Goal: Task Accomplishment & Management: Complete application form

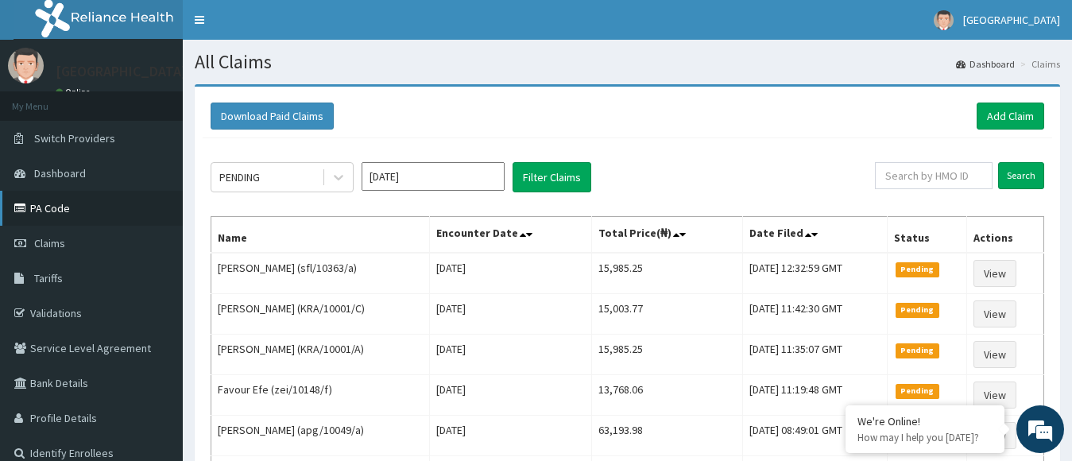
click at [56, 214] on link "PA Code" at bounding box center [91, 208] width 183 height 35
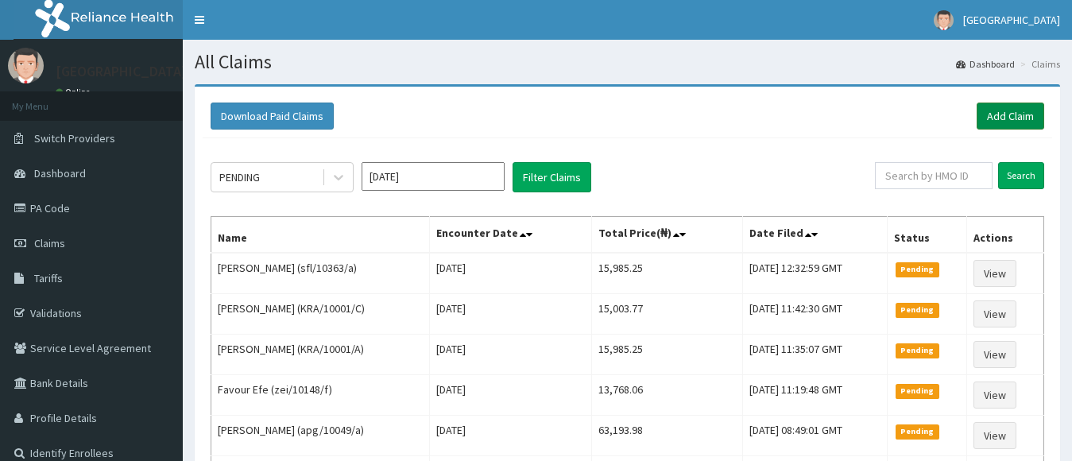
click at [998, 115] on link "Add Claim" at bounding box center [1011, 116] width 68 height 27
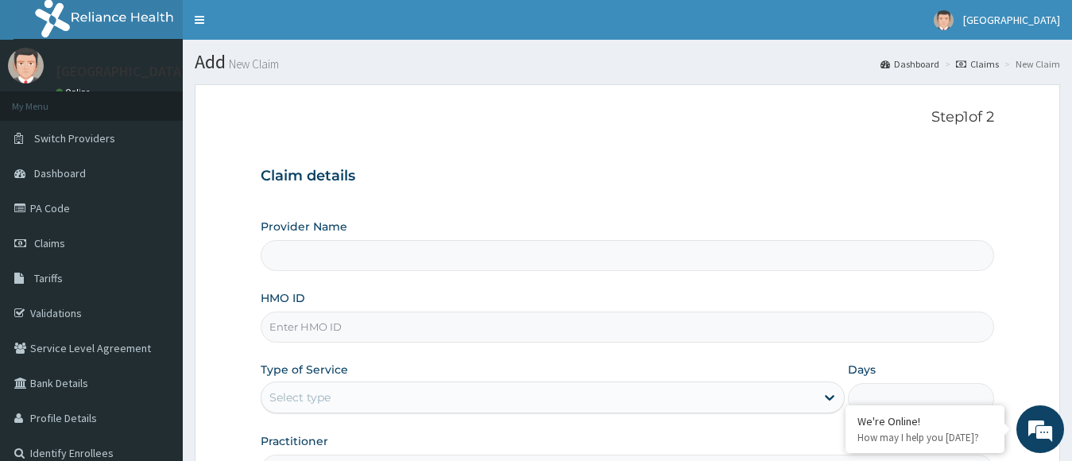
click at [548, 332] on input "HMO ID" at bounding box center [628, 327] width 735 height 31
type input "dne/1"
type input "[GEOGRAPHIC_DATA]"
type input "DNE/10026/E"
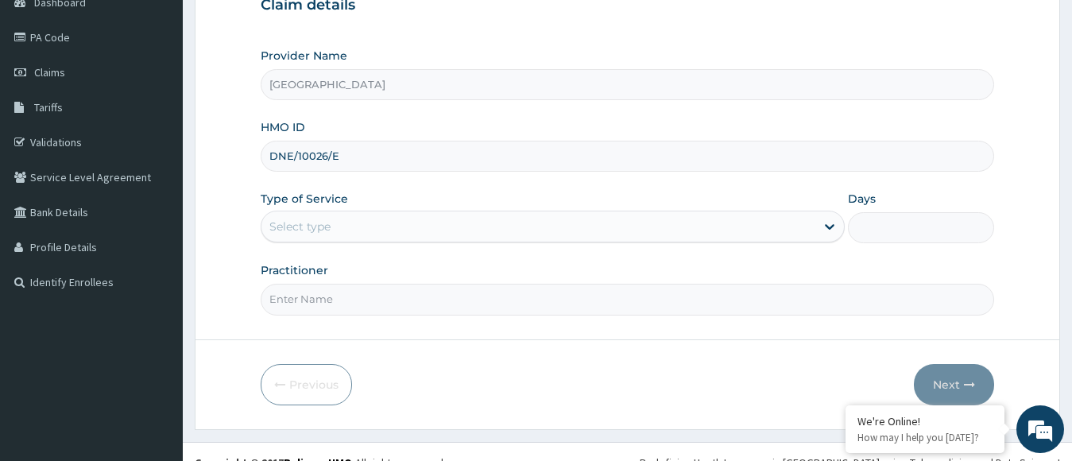
scroll to position [192, 0]
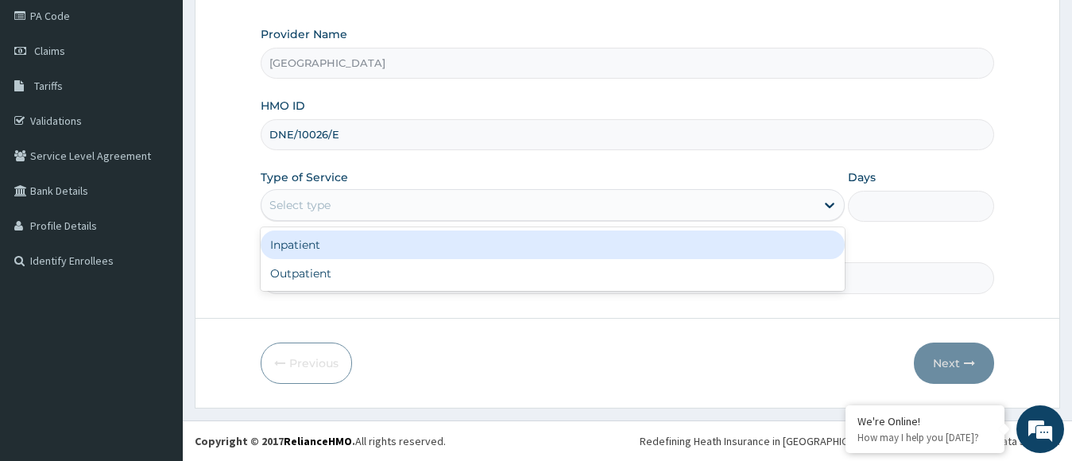
click at [543, 192] on div "Select type" at bounding box center [553, 205] width 585 height 32
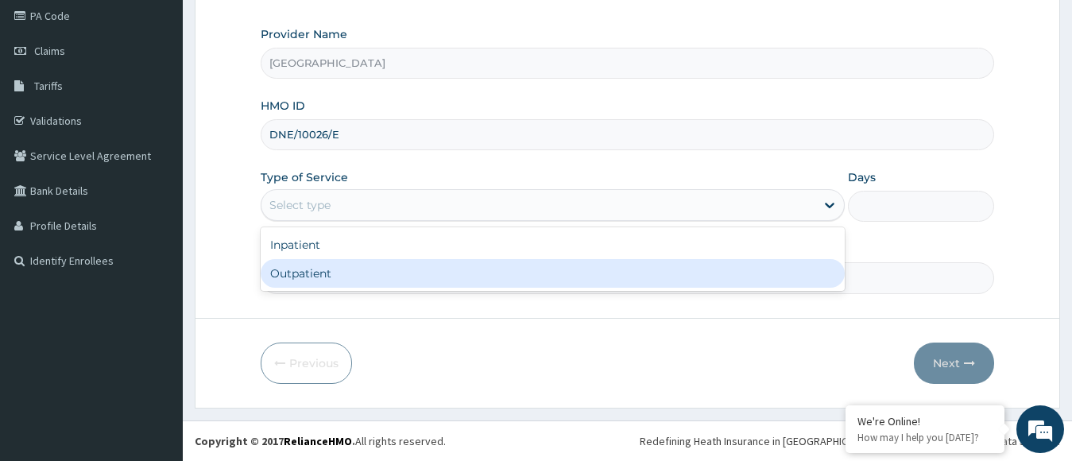
click at [483, 267] on div "Outpatient" at bounding box center [553, 273] width 585 height 29
type input "1"
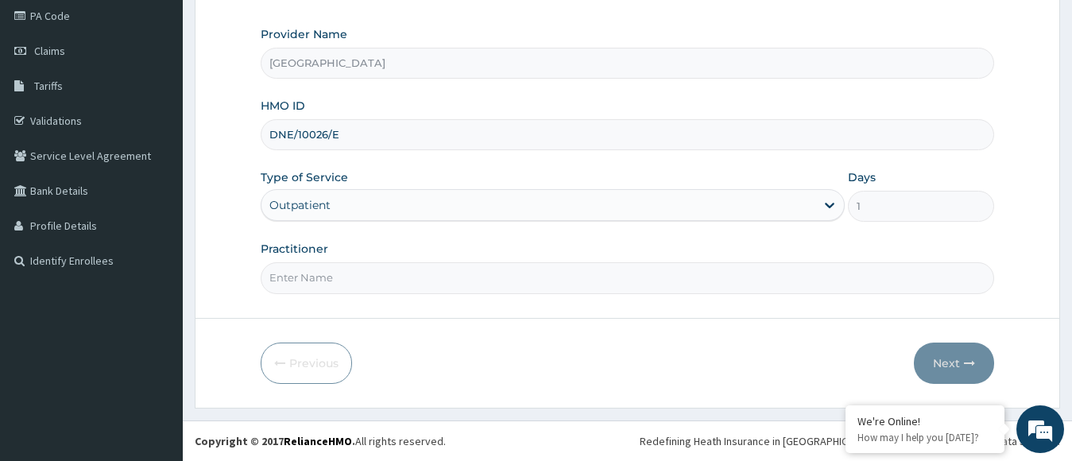
click at [463, 281] on input "Practitioner" at bounding box center [628, 277] width 735 height 31
type input "dr. veronica"
click at [929, 371] on button "Next" at bounding box center [954, 363] width 80 height 41
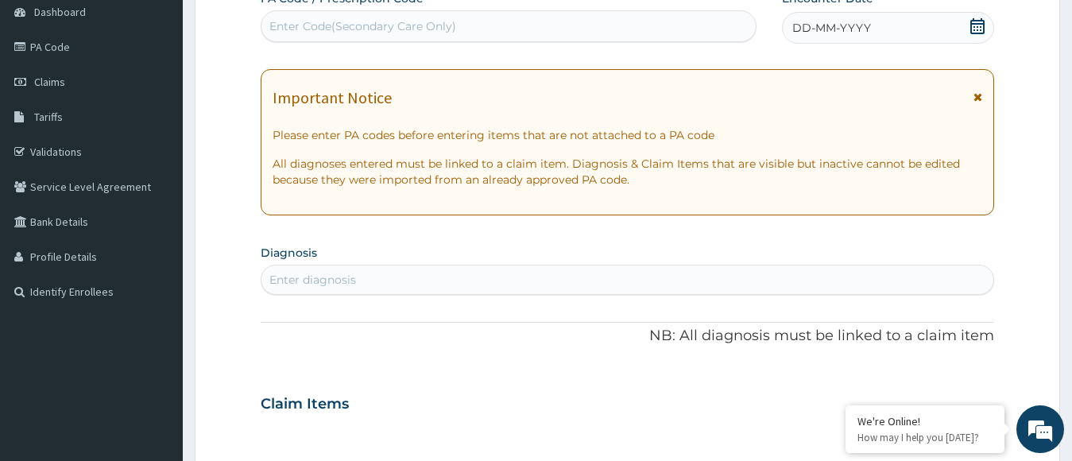
scroll to position [25, 0]
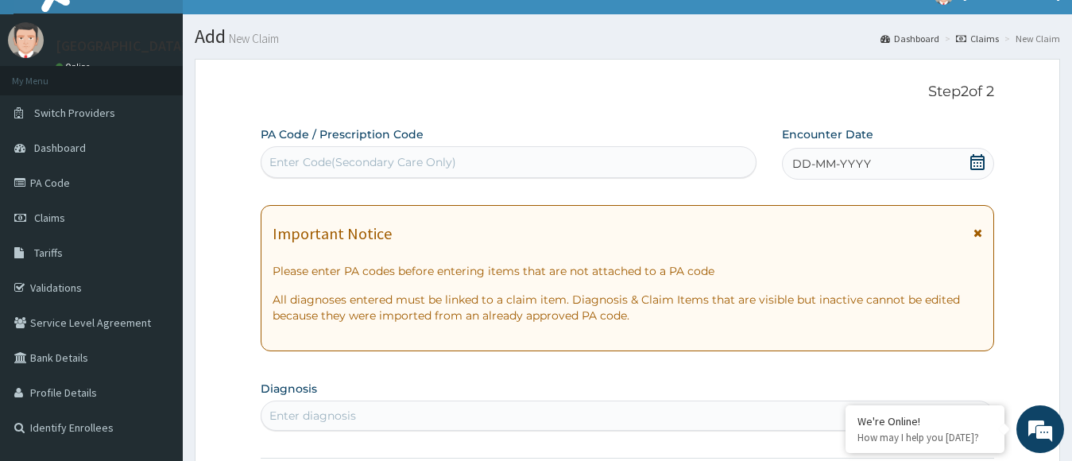
click at [972, 161] on icon at bounding box center [978, 162] width 14 height 16
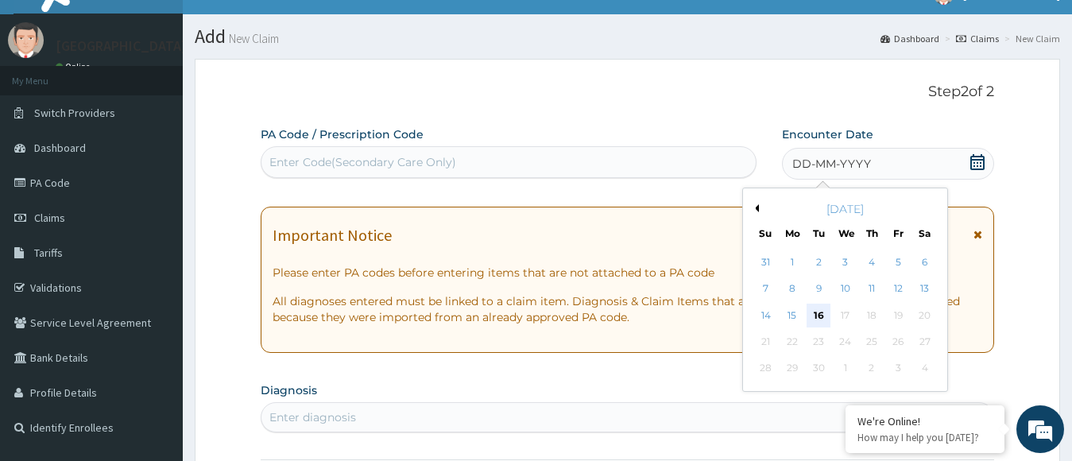
click at [825, 316] on div "16" at bounding box center [819, 316] width 24 height 24
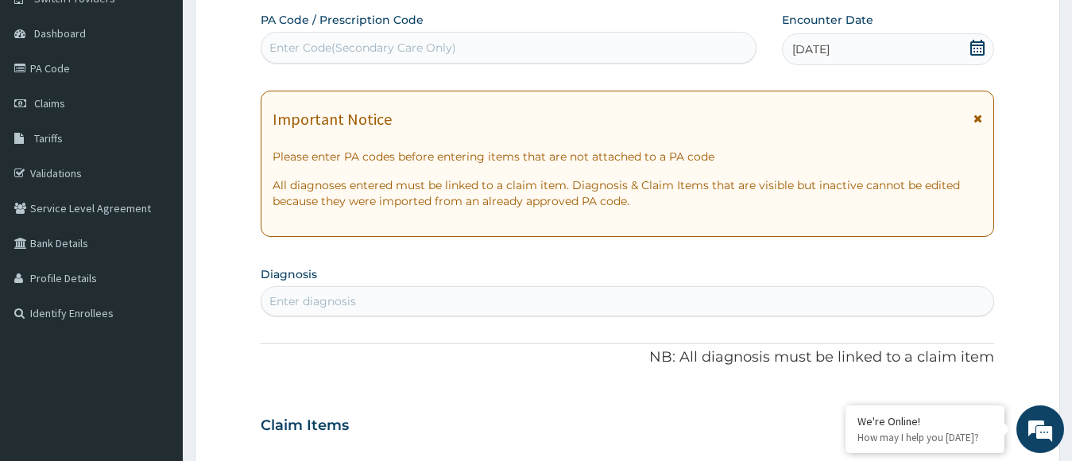
scroll to position [167, 0]
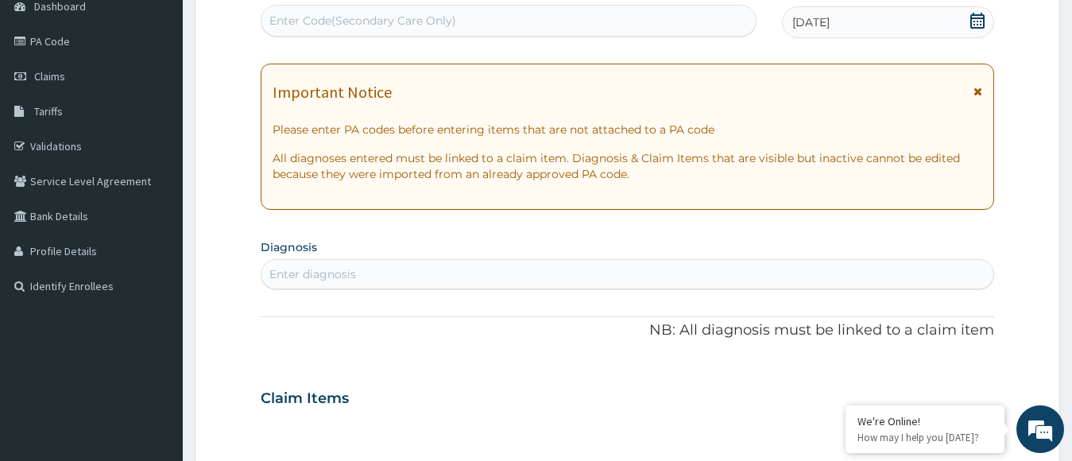
click at [645, 24] on div "Enter Code(Secondary Care Only)" at bounding box center [509, 20] width 494 height 25
paste input "PA/1BDBF9"
type input "PA/1BDBF9"
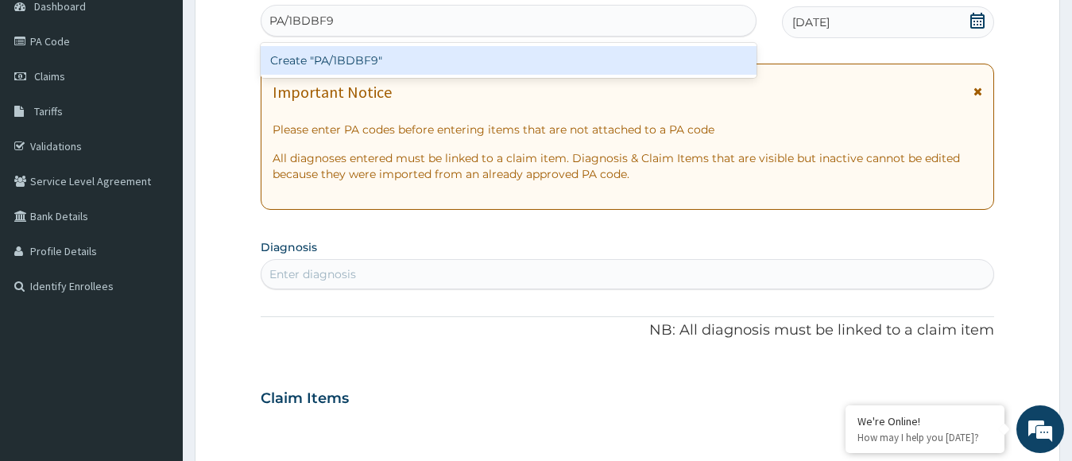
click at [628, 60] on div "Create "PA/1BDBF9"" at bounding box center [509, 60] width 496 height 29
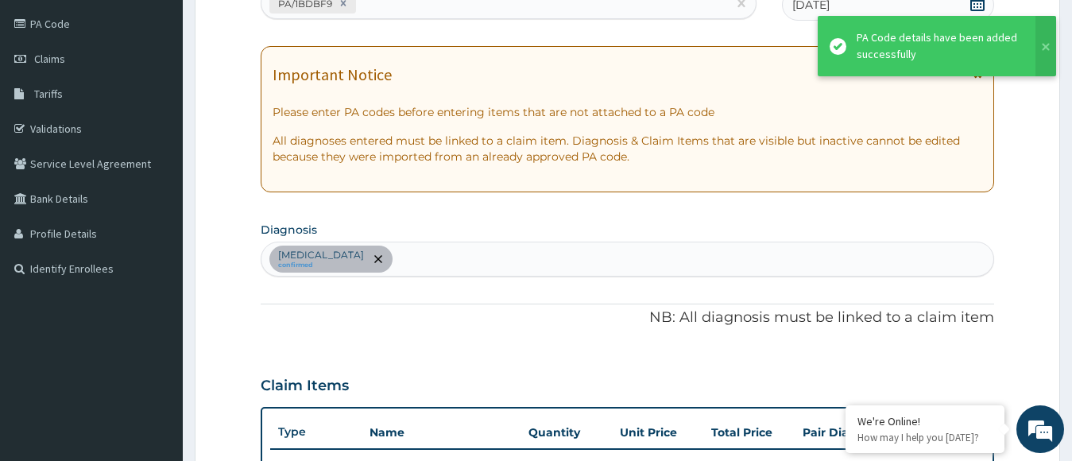
scroll to position [185, 0]
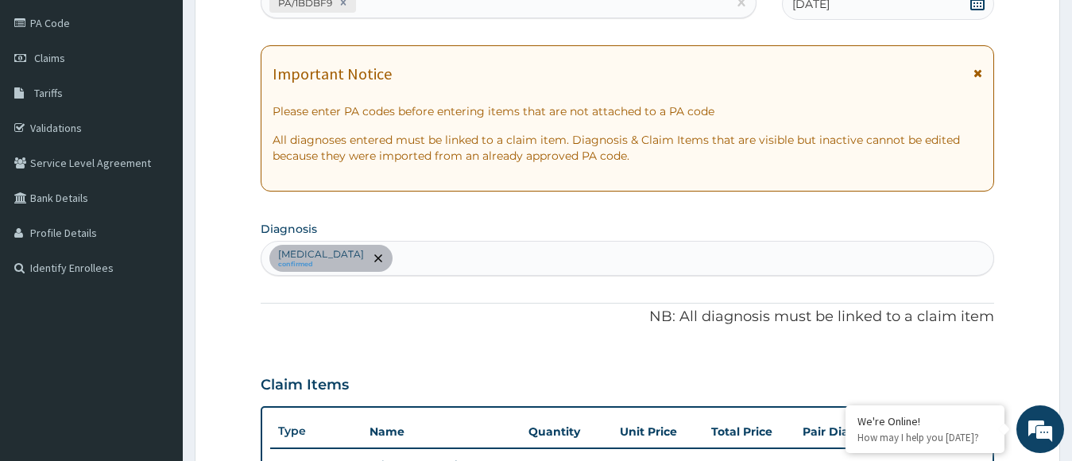
click at [585, 263] on div "Bacterial vaginosis confirmed" at bounding box center [628, 258] width 733 height 33
type input "pid"
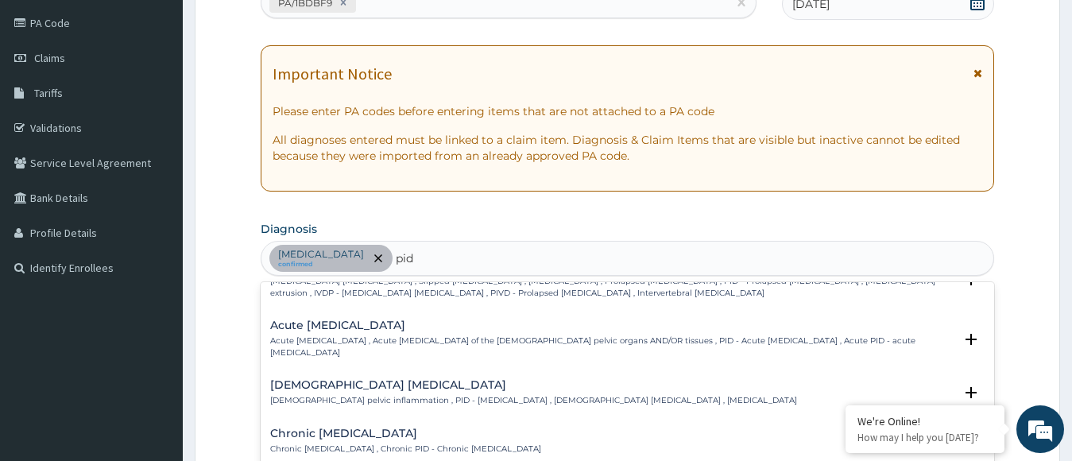
scroll to position [43, 0]
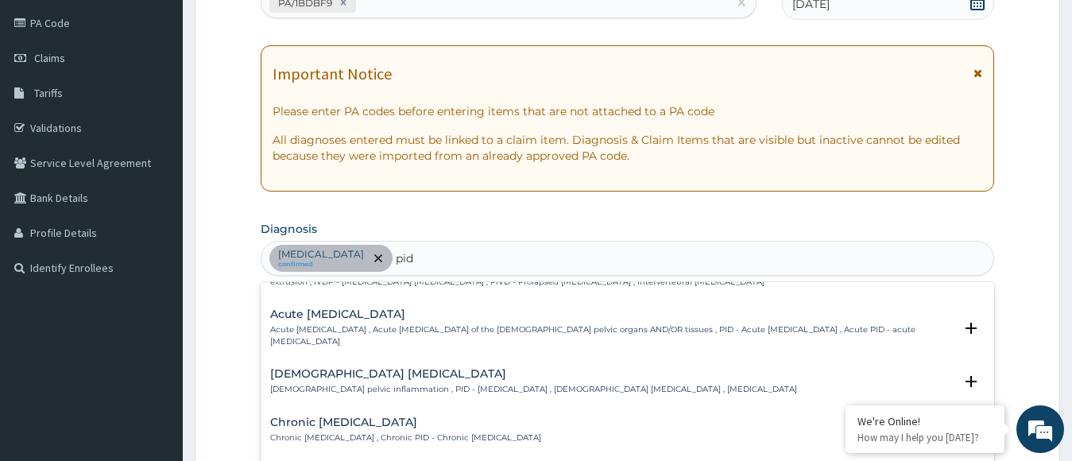
click at [432, 378] on h4 "Female pelvic inflammatory disease" at bounding box center [533, 374] width 527 height 12
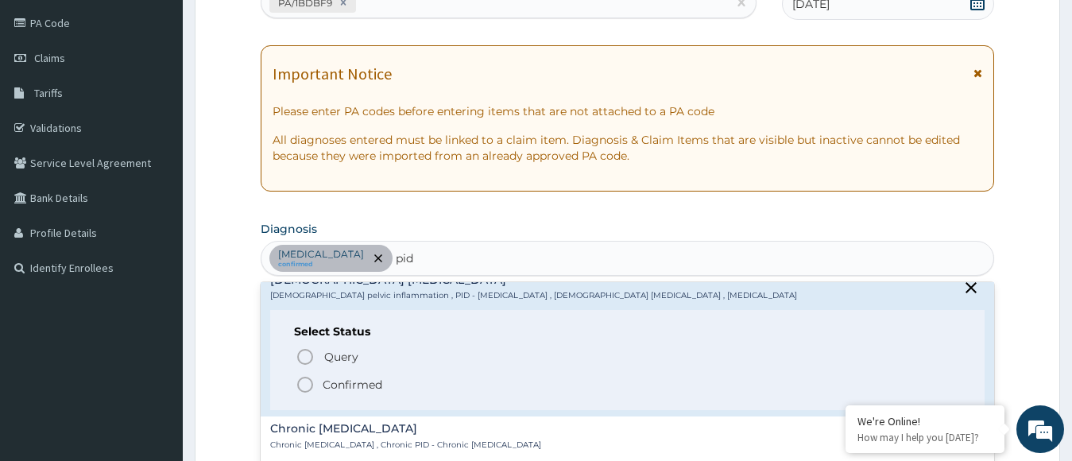
scroll to position [144, 0]
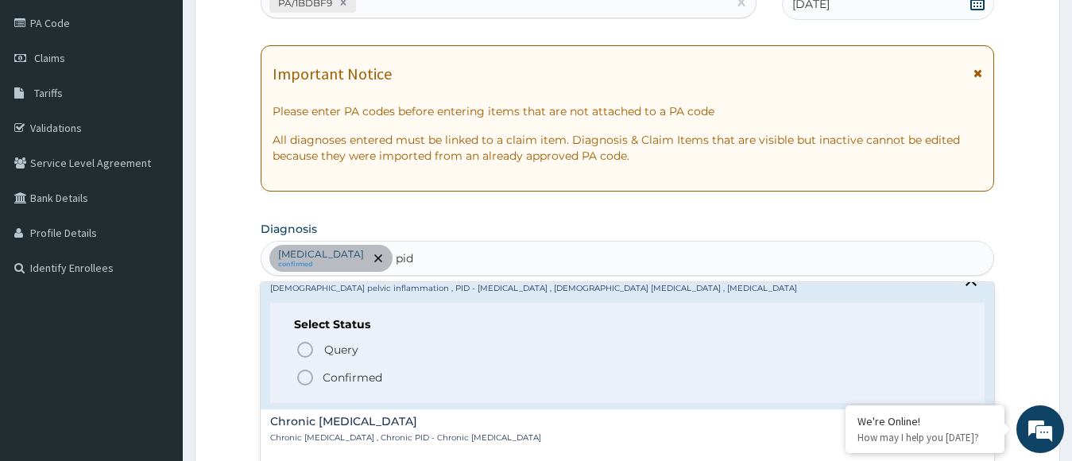
click at [306, 378] on icon "status option filled" at bounding box center [305, 377] width 19 height 19
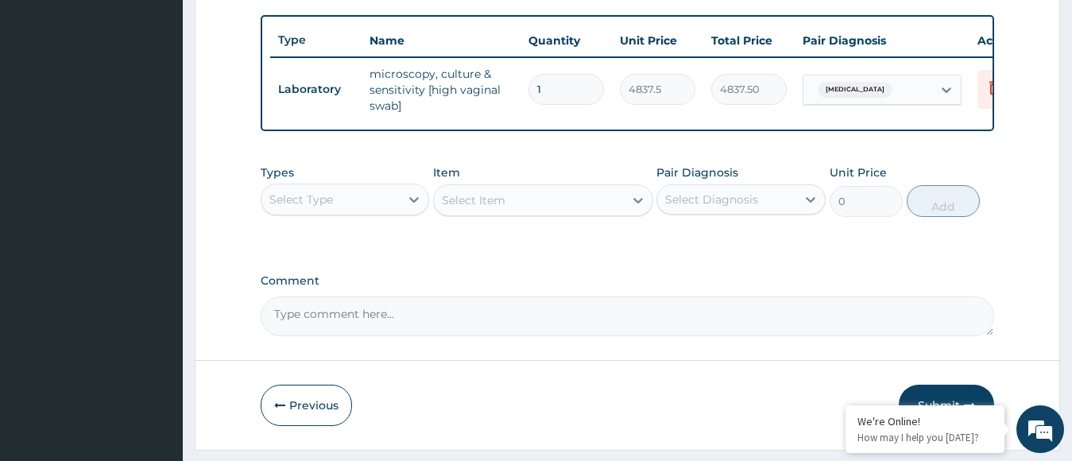
scroll to position [595, 0]
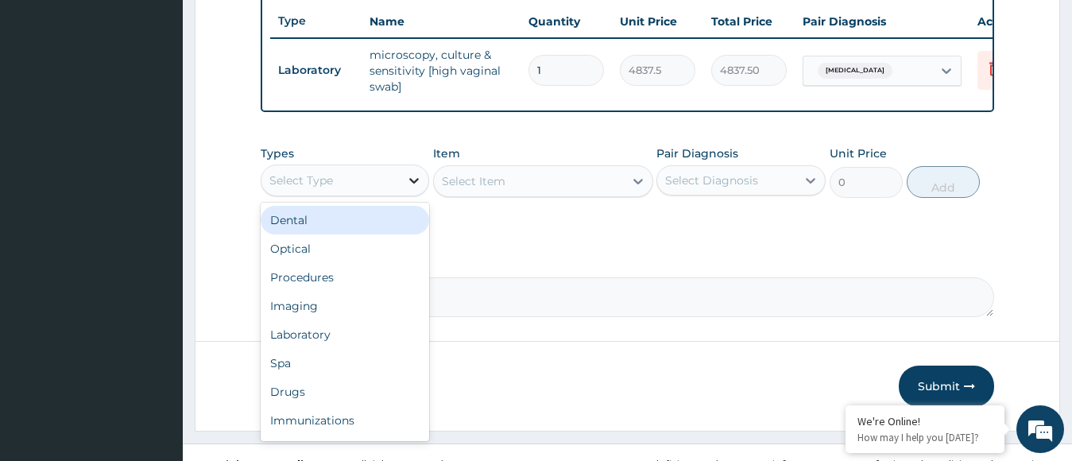
click at [411, 188] on icon at bounding box center [414, 181] width 16 height 16
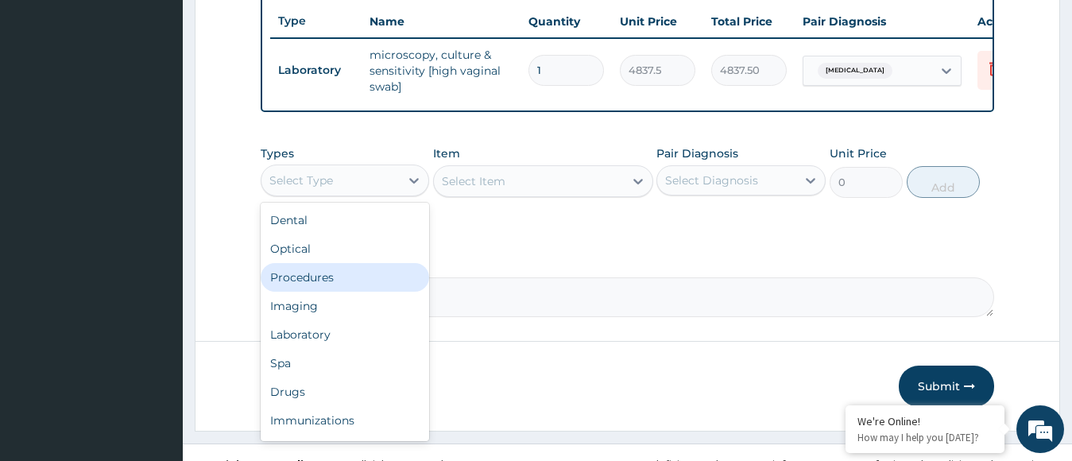
click at [320, 292] on div "Procedures" at bounding box center [345, 277] width 169 height 29
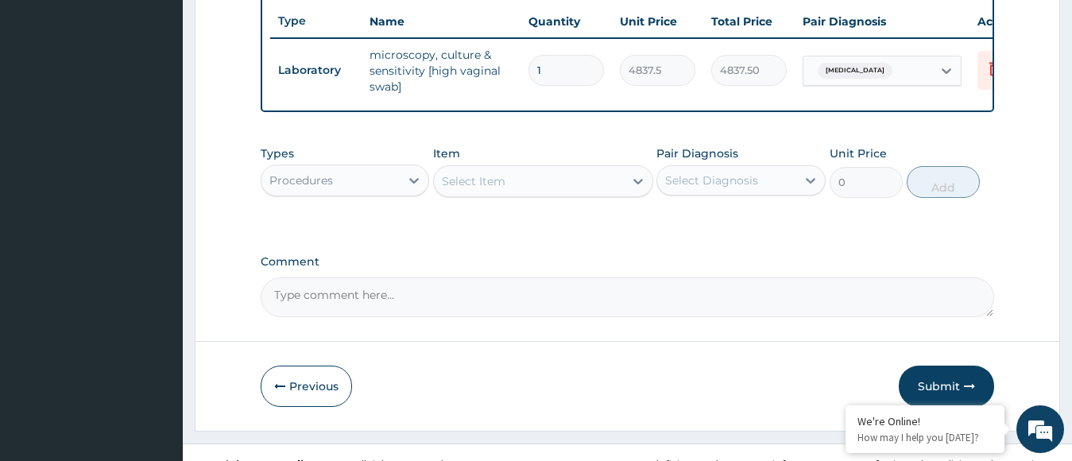
click at [514, 188] on div "Select Item" at bounding box center [529, 181] width 190 height 25
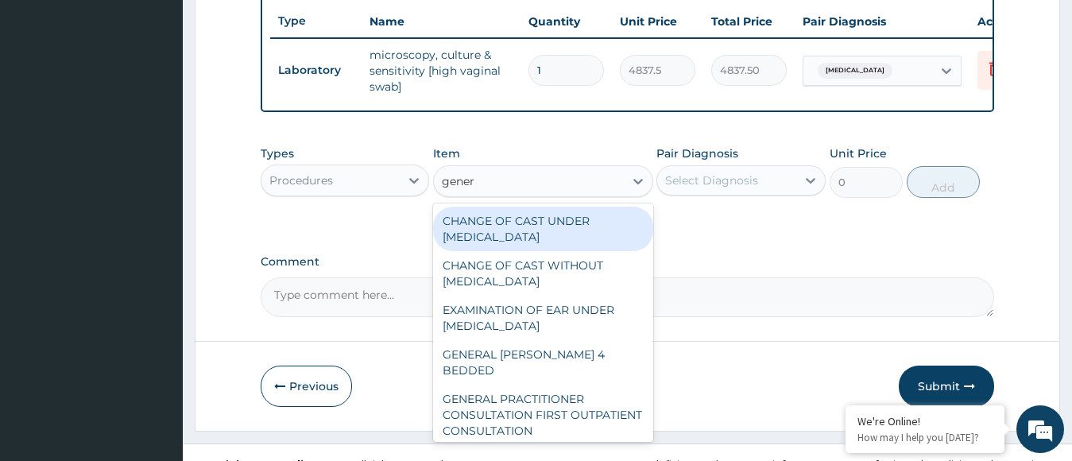
type input "genera"
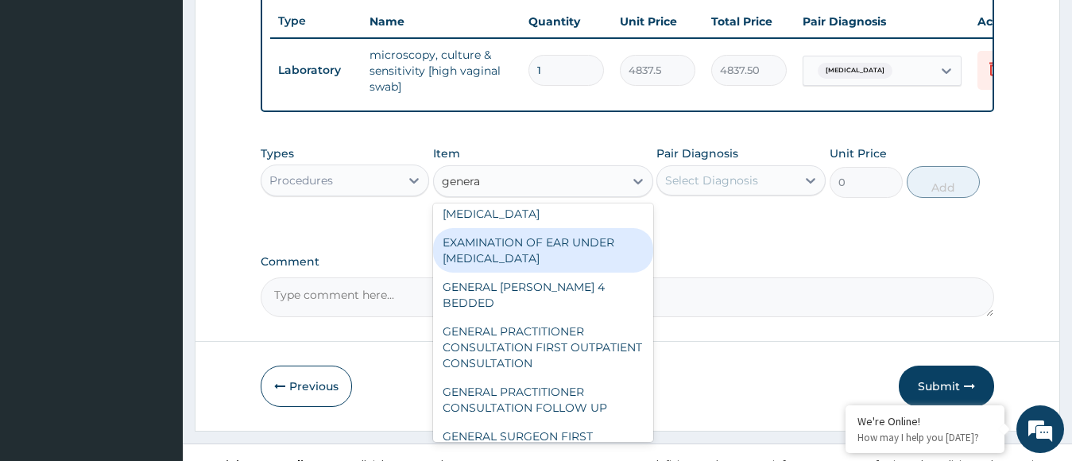
scroll to position [83, 0]
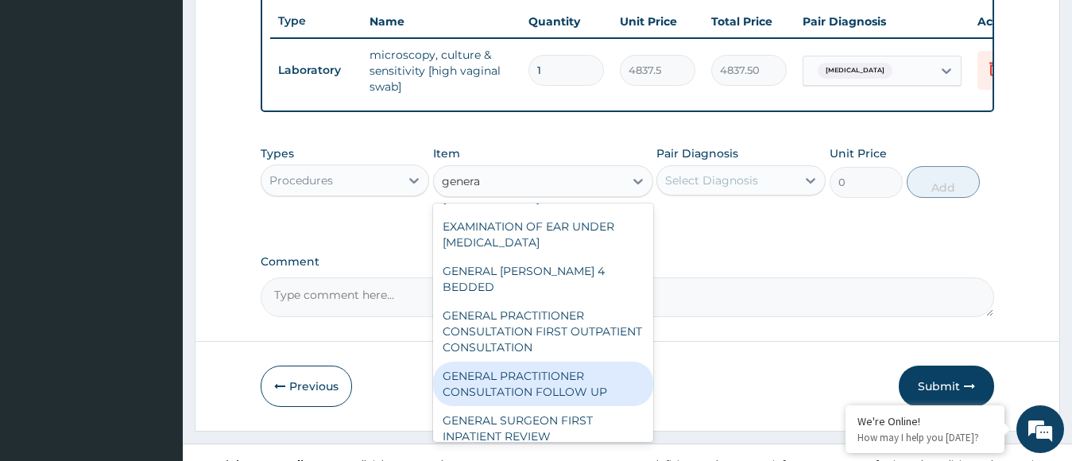
click at [510, 371] on div "GENERAL PRACTITIONER CONSULTATION FOLLOW UP" at bounding box center [543, 384] width 220 height 45
type input "11610"
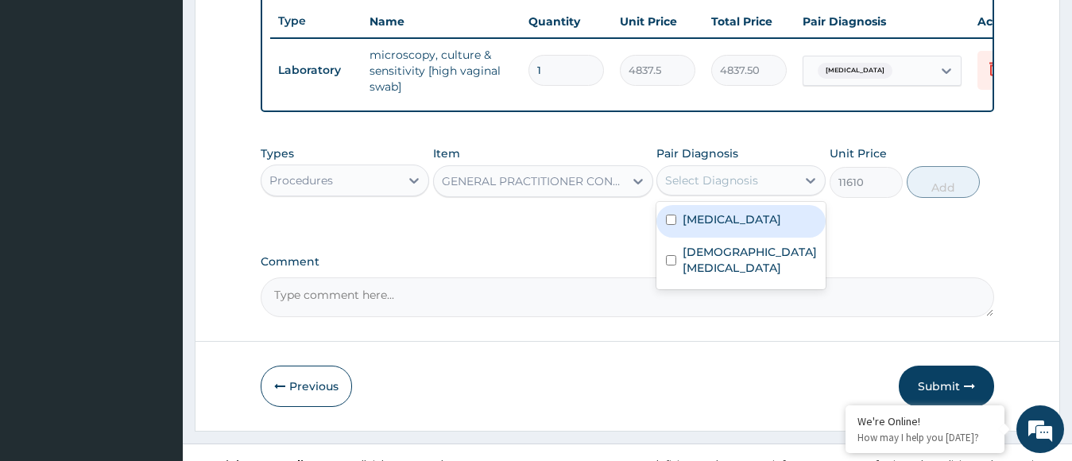
click at [726, 188] on div "Select Diagnosis" at bounding box center [711, 181] width 93 height 16
click at [719, 227] on label "Bacterial vaginosis" at bounding box center [732, 219] width 99 height 16
checkbox input "true"
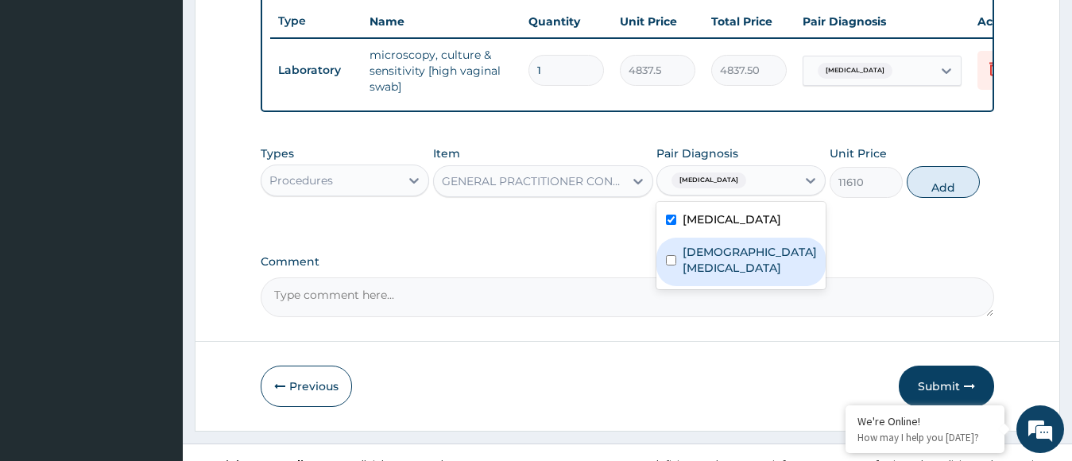
click at [719, 254] on div "Female pelvic inflammatory disease" at bounding box center [741, 262] width 169 height 48
checkbox input "true"
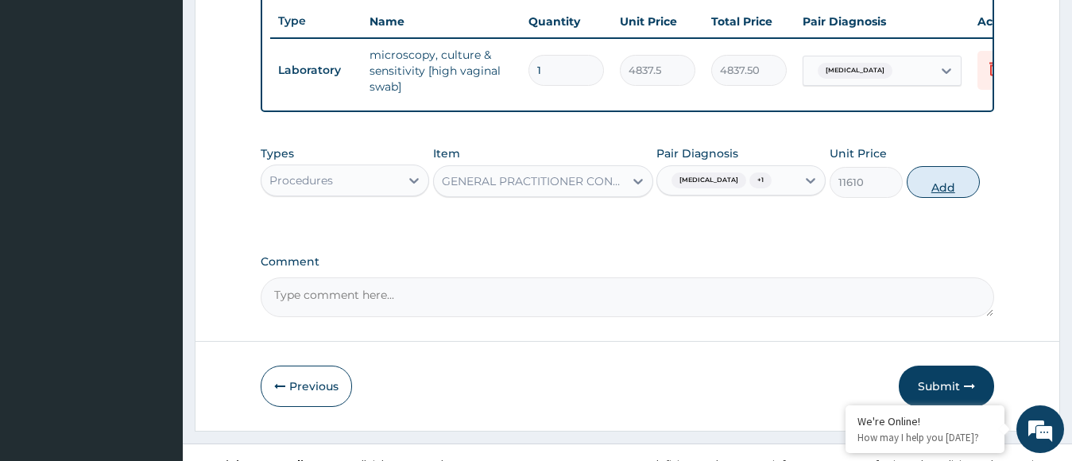
click at [933, 190] on button "Add" at bounding box center [943, 182] width 73 height 32
type input "0"
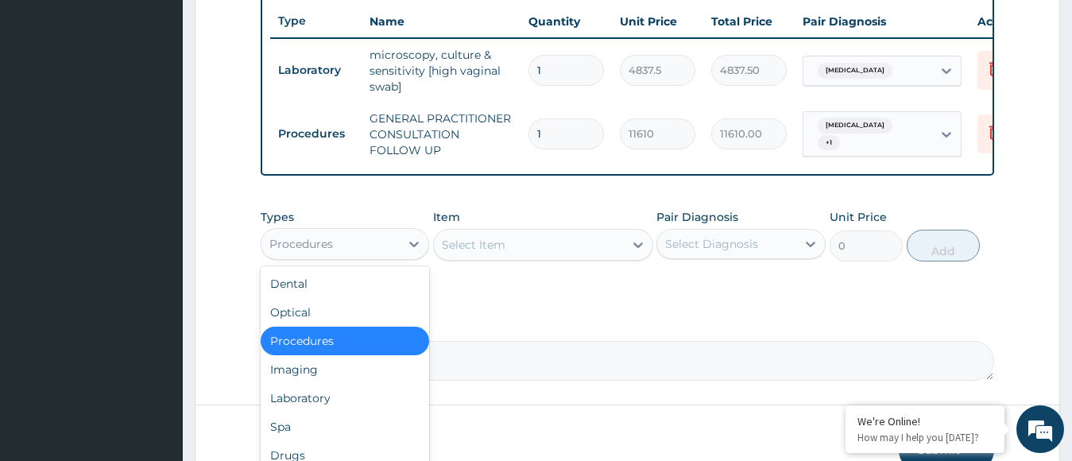
click at [386, 256] on div "Procedures" at bounding box center [331, 243] width 139 height 25
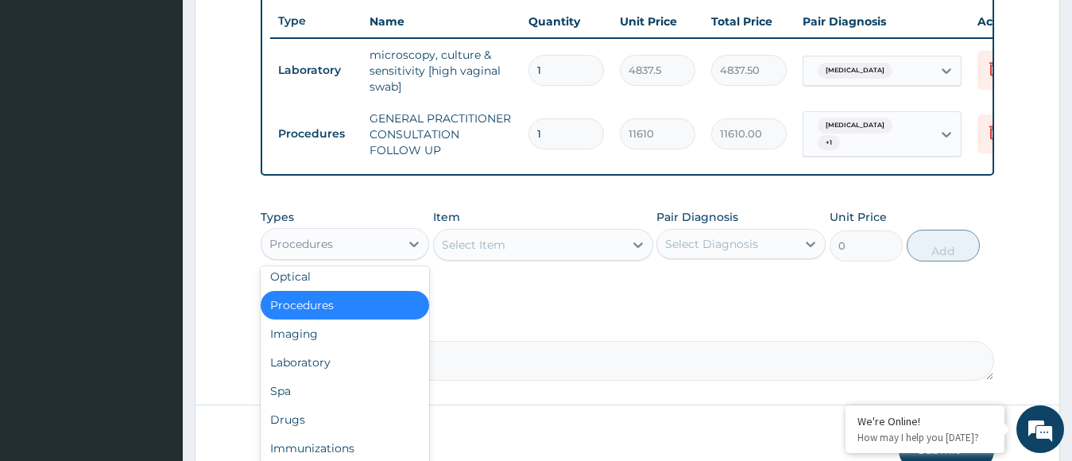
scroll to position [54, 0]
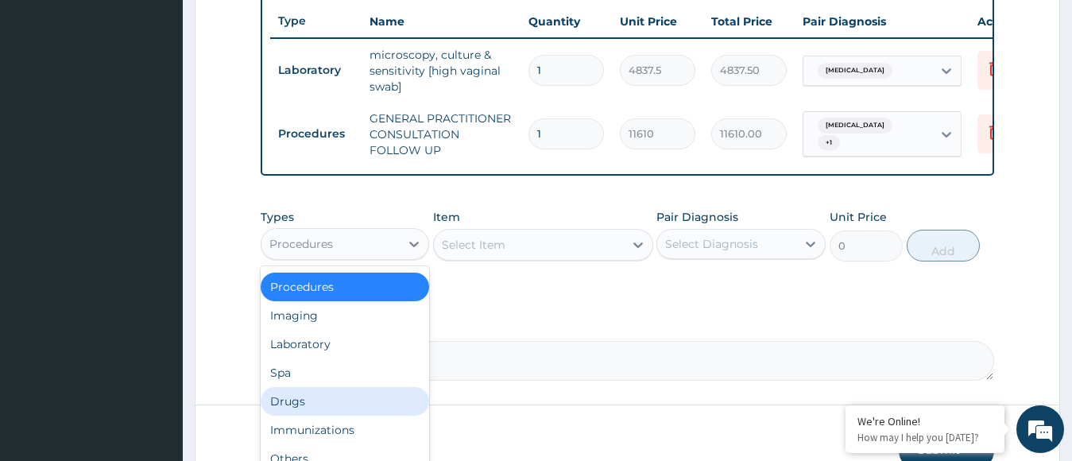
click at [298, 416] on div "Drugs" at bounding box center [345, 401] width 169 height 29
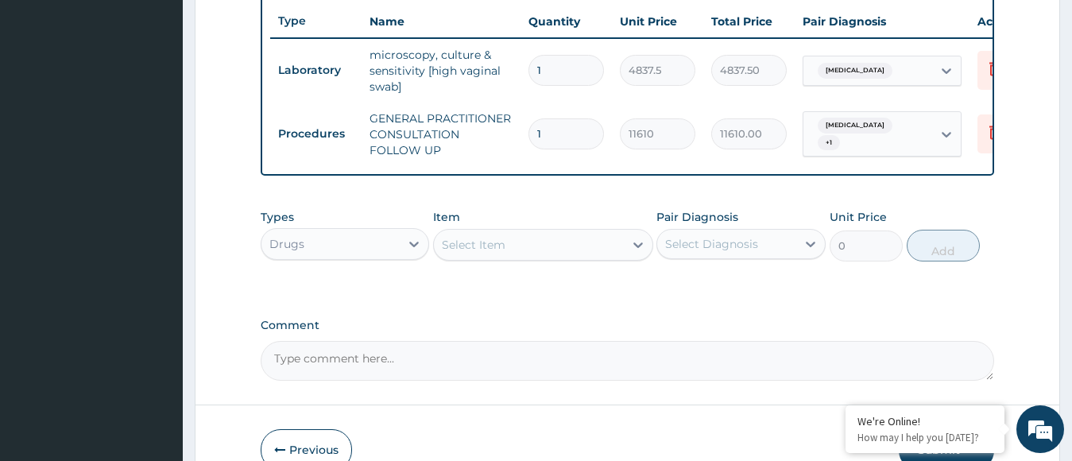
click at [541, 246] on div "Select Item" at bounding box center [529, 244] width 190 height 25
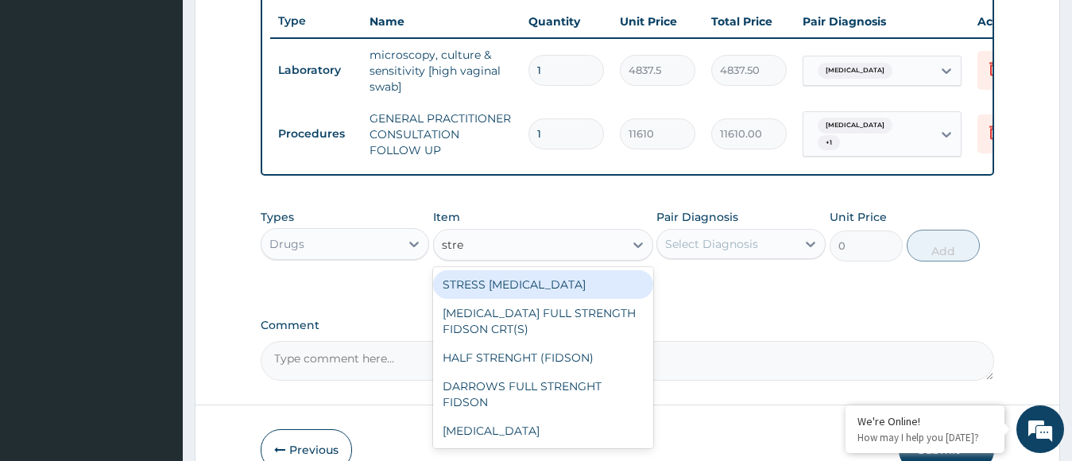
type input "strep"
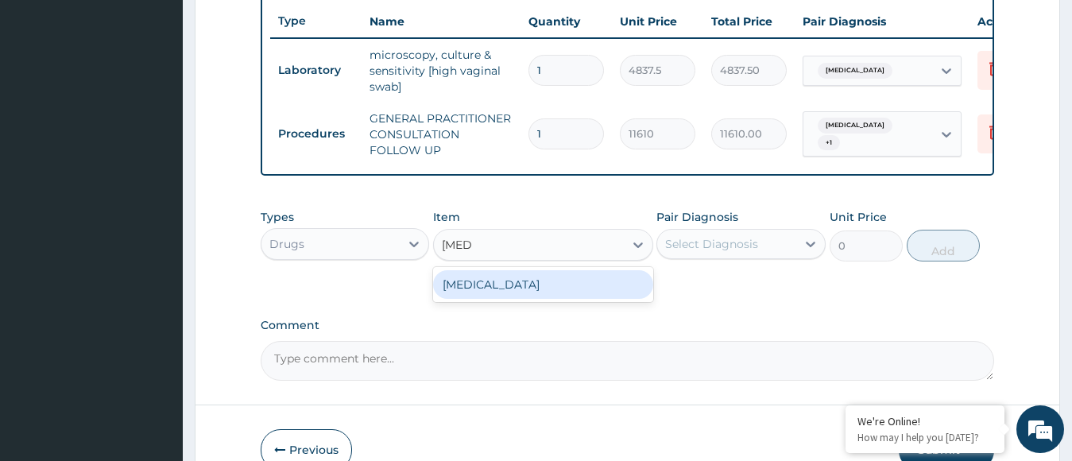
type input "354.75"
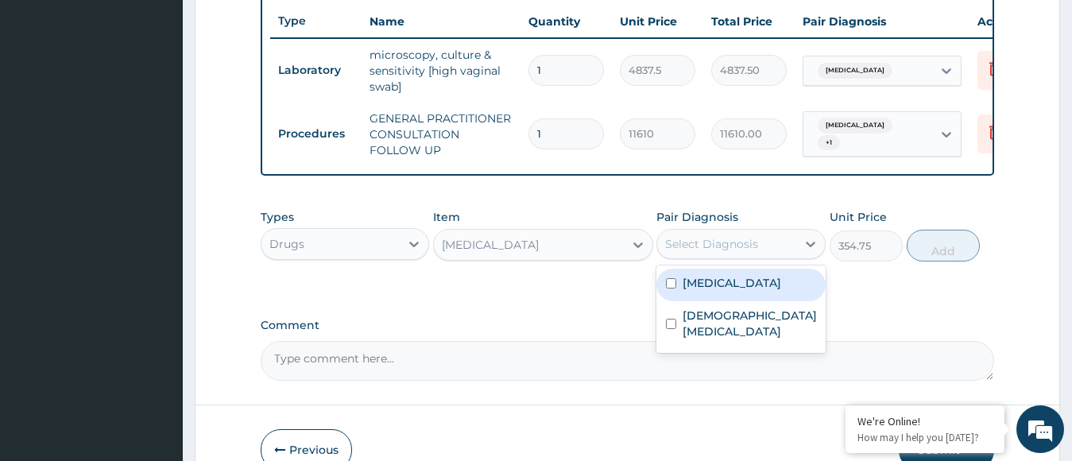
click at [686, 250] on div "Select Diagnosis" at bounding box center [711, 244] width 93 height 16
click at [700, 291] on label "Bacterial vaginosis" at bounding box center [732, 283] width 99 height 16
checkbox input "true"
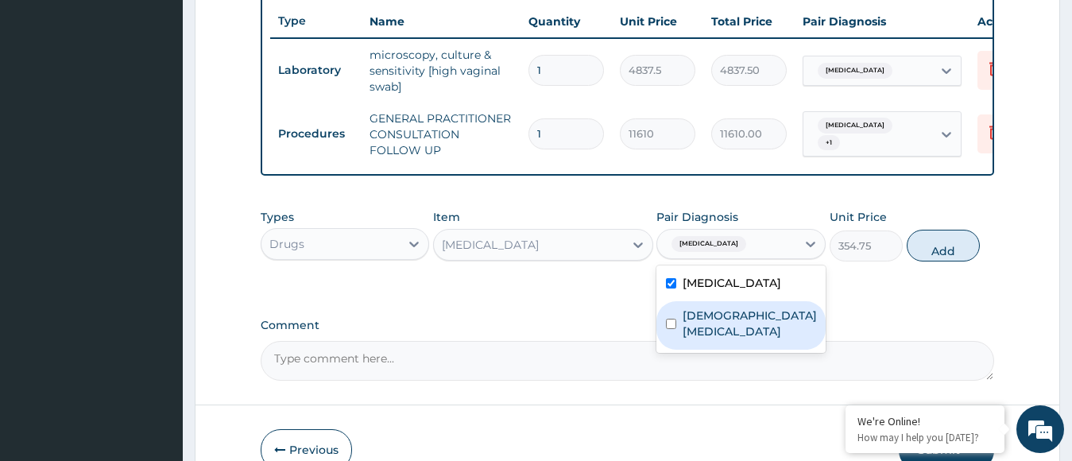
click at [700, 334] on label "Female pelvic inflammatory disease" at bounding box center [750, 324] width 134 height 32
checkbox input "true"
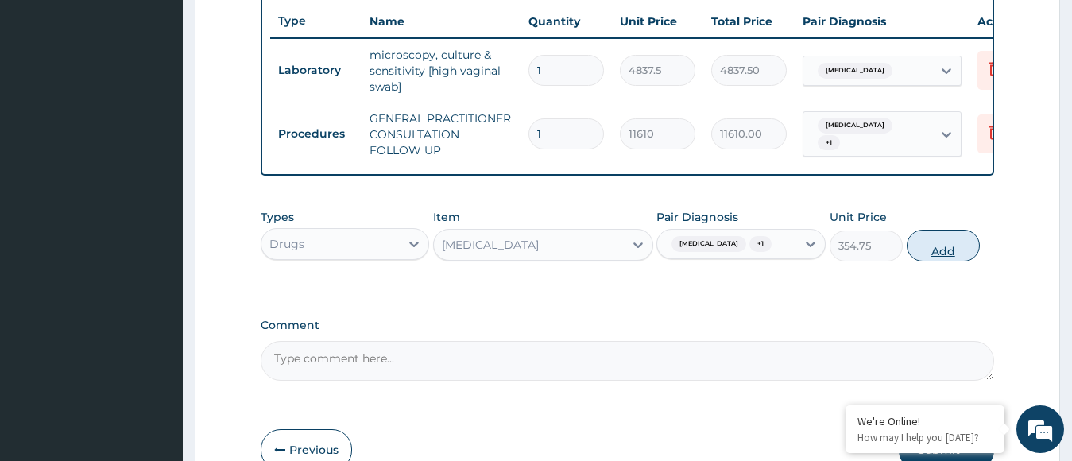
click at [950, 262] on button "Add" at bounding box center [943, 246] width 73 height 32
type input "0"
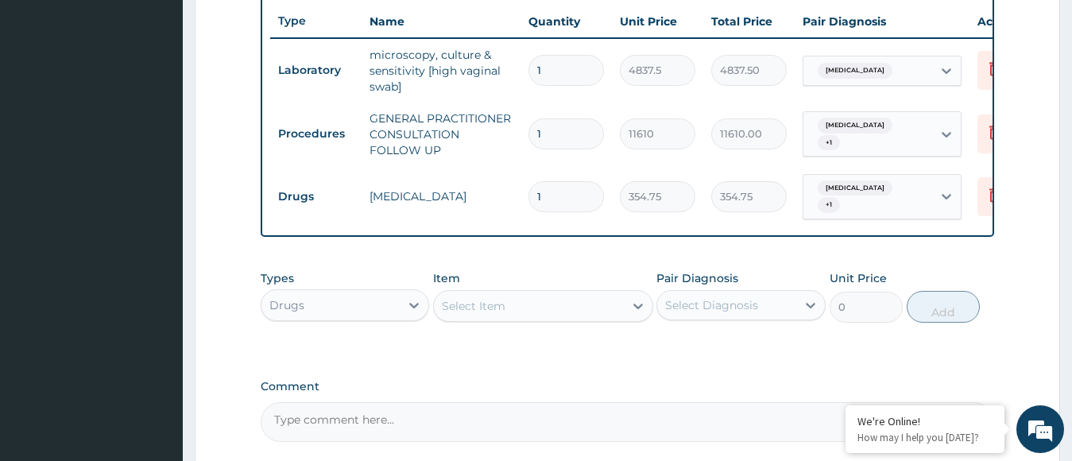
type input "0.00"
type input "3"
type input "1064.25"
type input "3"
click at [562, 319] on div "Select Item" at bounding box center [529, 305] width 190 height 25
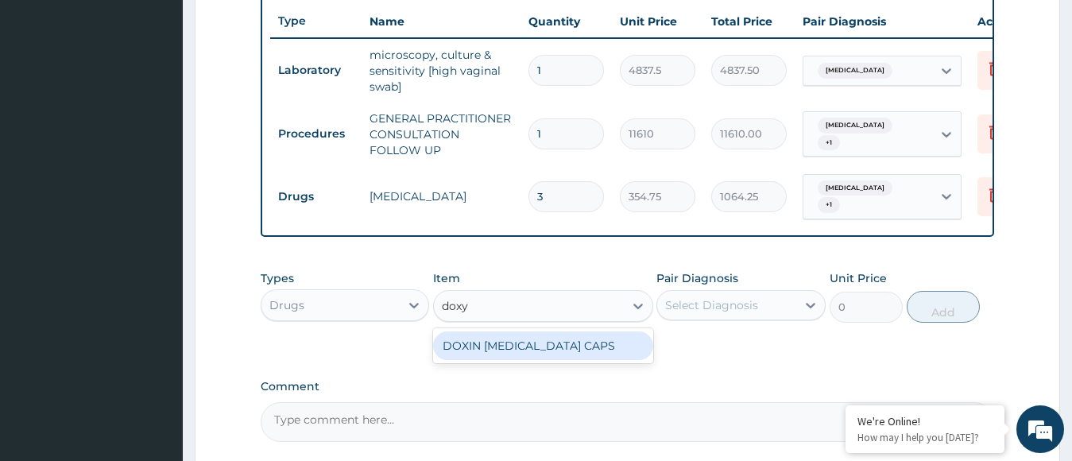
type input "doxyc"
type input "59.125"
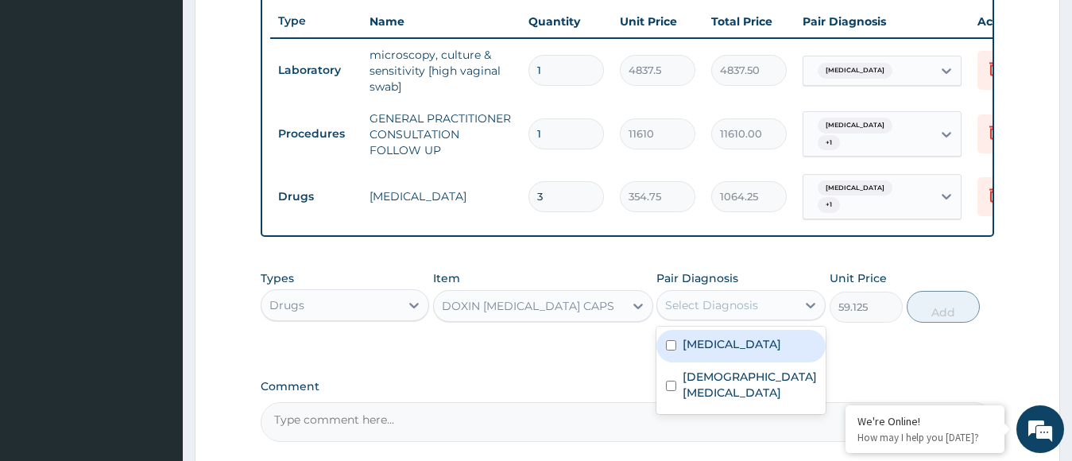
click at [739, 313] on div "Select Diagnosis" at bounding box center [711, 305] width 93 height 16
click at [726, 352] on label "Bacterial vaginosis" at bounding box center [732, 344] width 99 height 16
checkbox input "true"
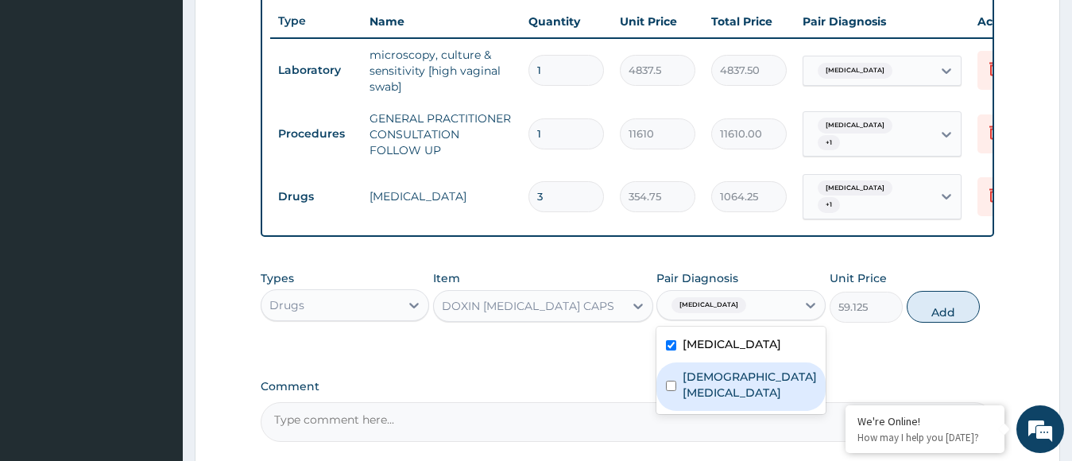
click at [720, 386] on label "Female pelvic inflammatory disease" at bounding box center [750, 385] width 134 height 32
checkbox input "true"
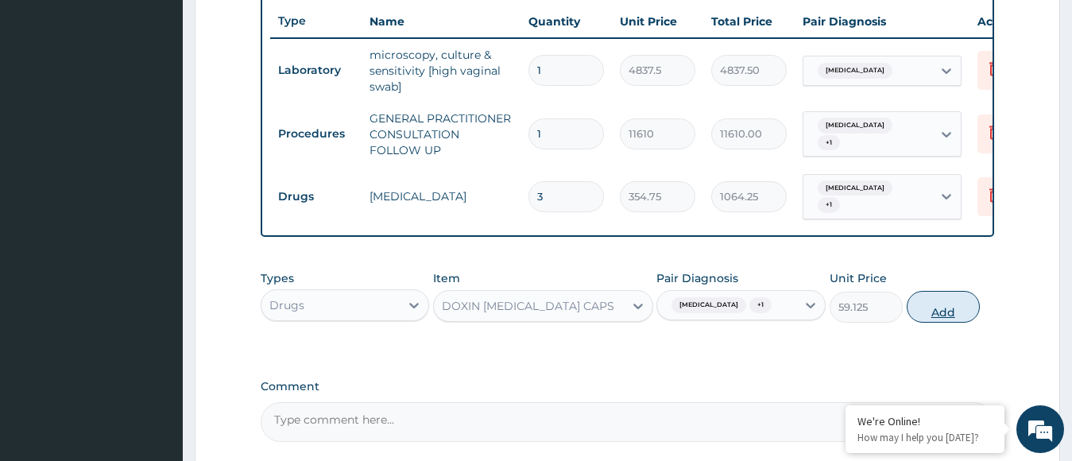
click at [928, 323] on button "Add" at bounding box center [943, 307] width 73 height 32
type input "0"
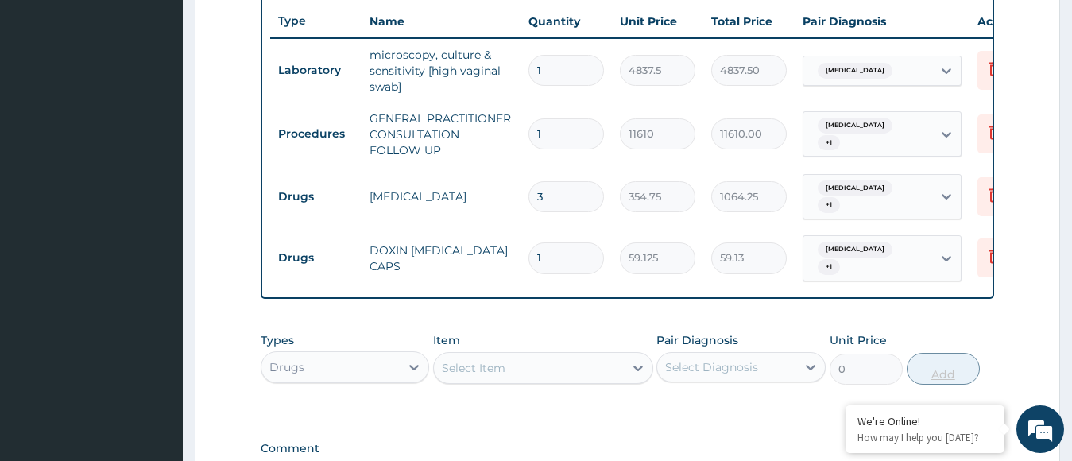
type input "10"
type input "591.25"
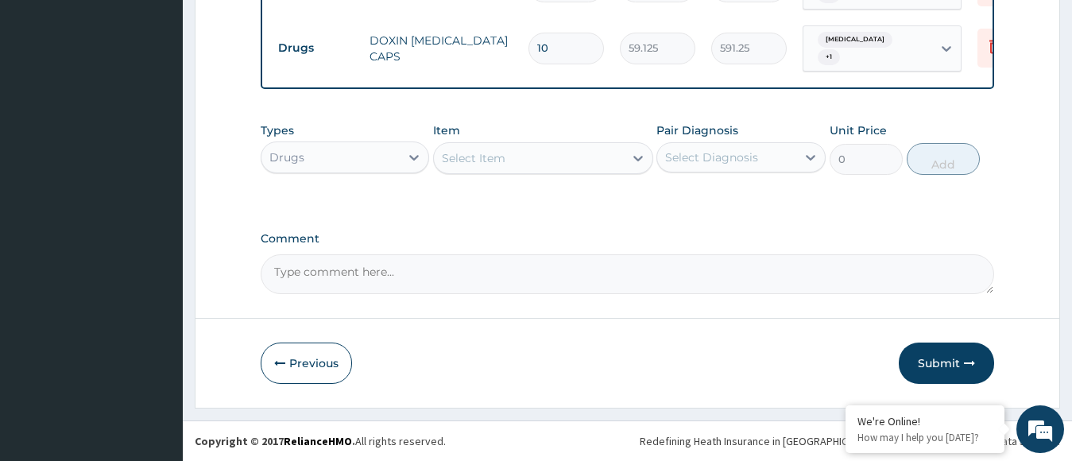
scroll to position [819, 0]
type input "10"
click at [598, 156] on div "Select Item" at bounding box center [529, 157] width 190 height 25
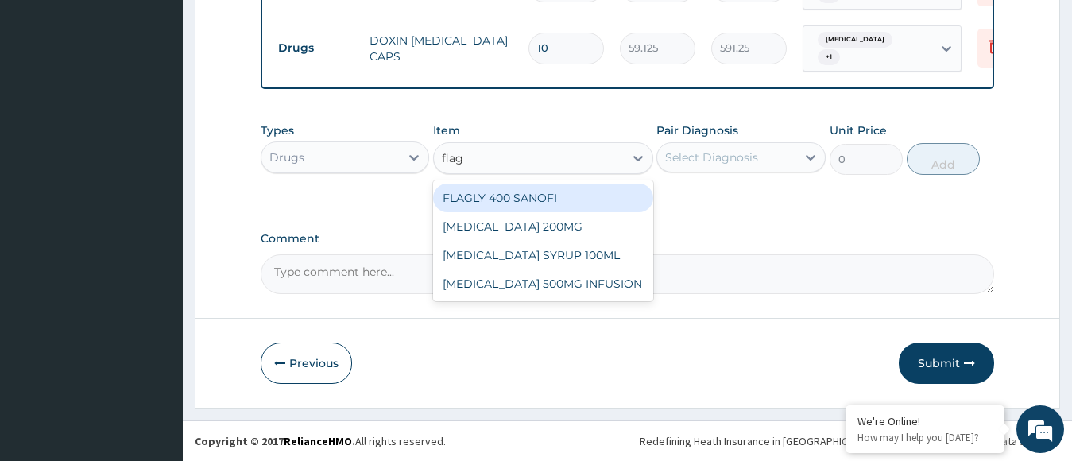
type input "flagy"
click at [585, 207] on div "FLAGYL 200MG" at bounding box center [543, 198] width 220 height 29
type input "47.3"
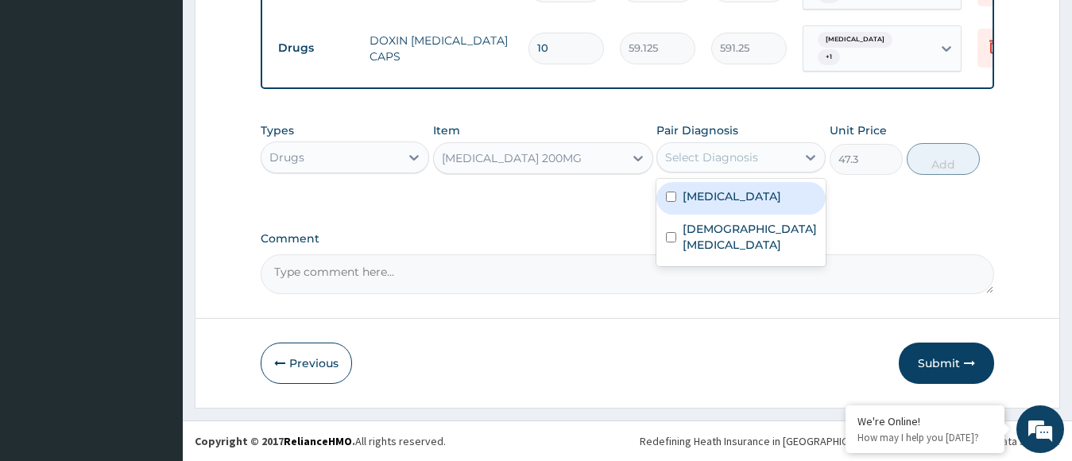
click at [692, 166] on div "Select Diagnosis" at bounding box center [726, 157] width 139 height 25
click at [694, 203] on label "Bacterial vaginosis" at bounding box center [732, 196] width 99 height 16
checkbox input "true"
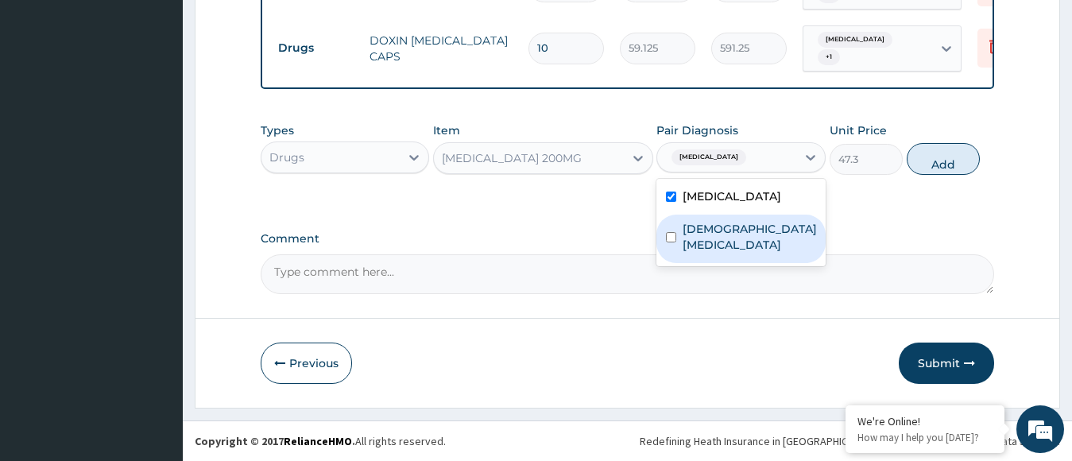
click at [705, 248] on label "Female pelvic inflammatory disease" at bounding box center [750, 237] width 134 height 32
checkbox input "true"
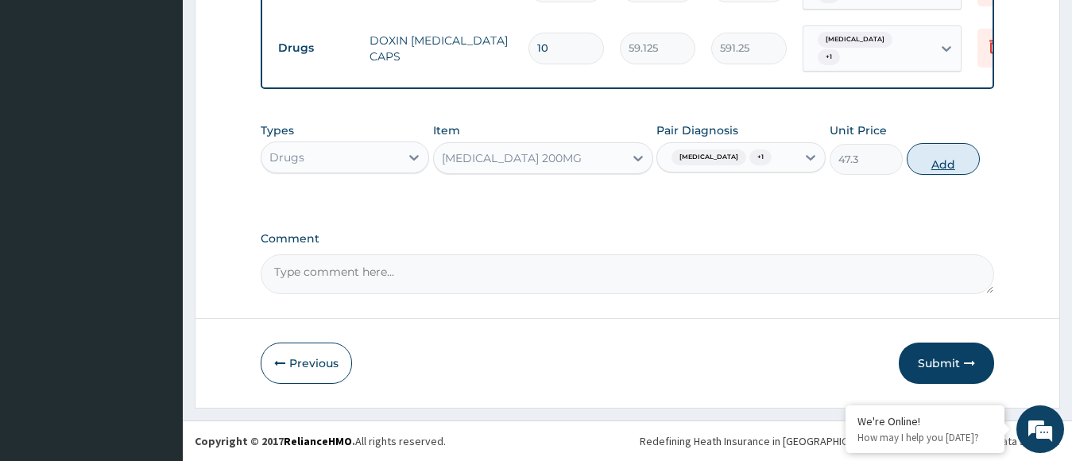
click at [936, 155] on button "Add" at bounding box center [943, 159] width 73 height 32
type input "0"
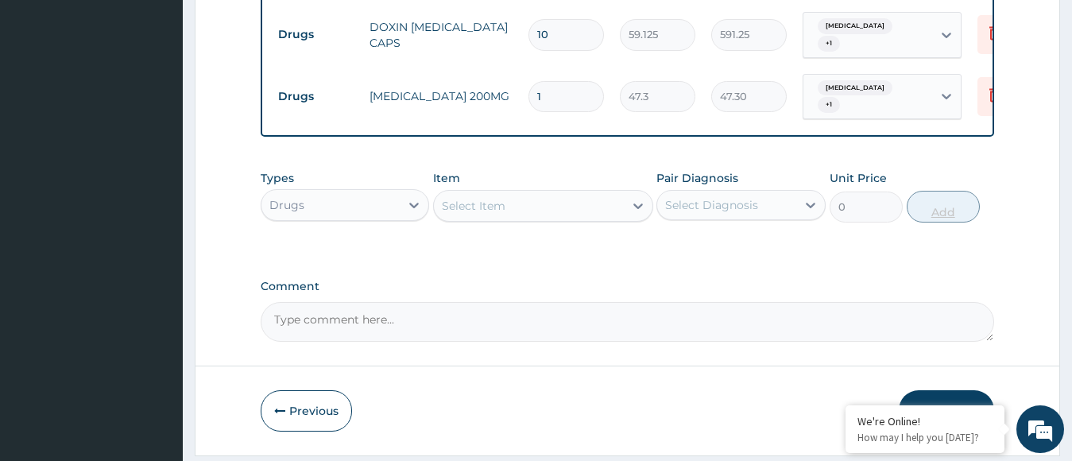
type input "0.00"
type input "2"
type input "94.60"
type input "20"
type input "946.00"
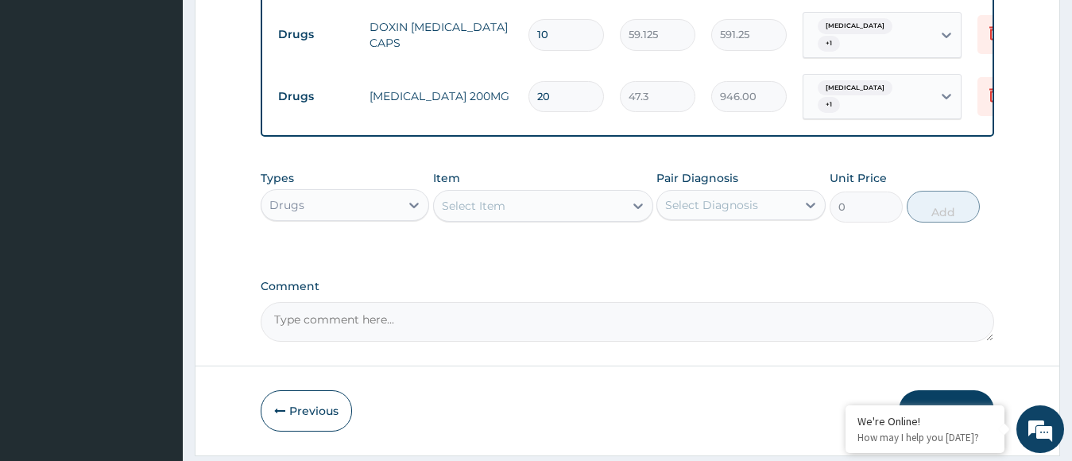
click at [587, 216] on div "Select Item" at bounding box center [529, 205] width 190 height 25
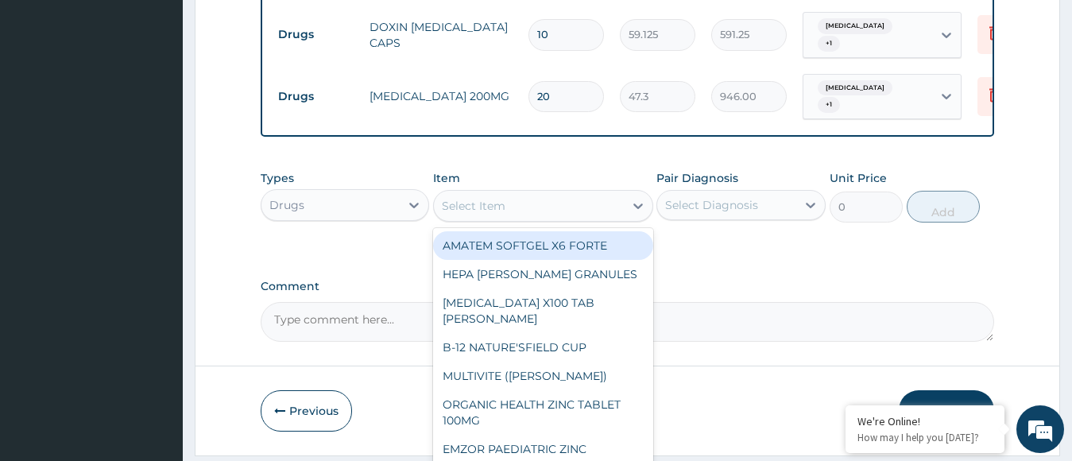
click at [543, 99] on input "20" at bounding box center [567, 96] width 76 height 31
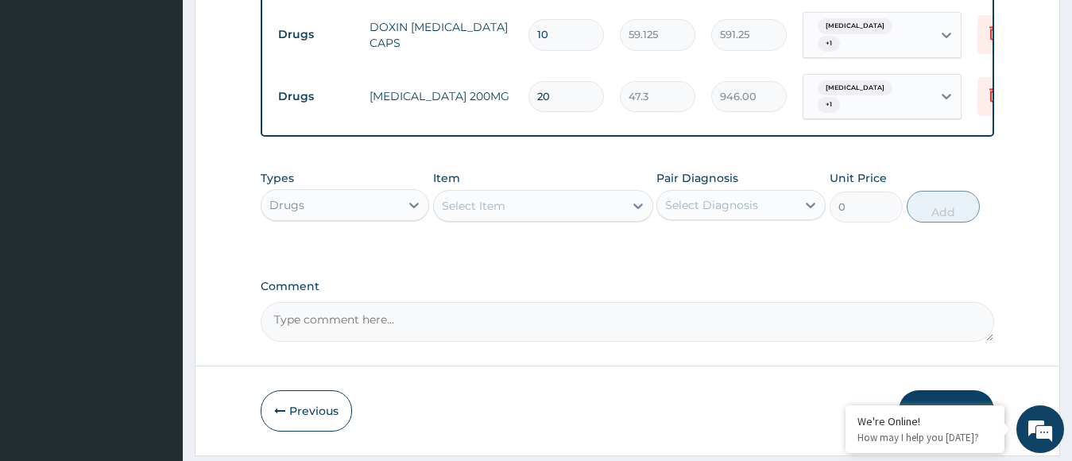
type input "0"
type input "0.00"
type input "10"
type input "473.00"
type input "0"
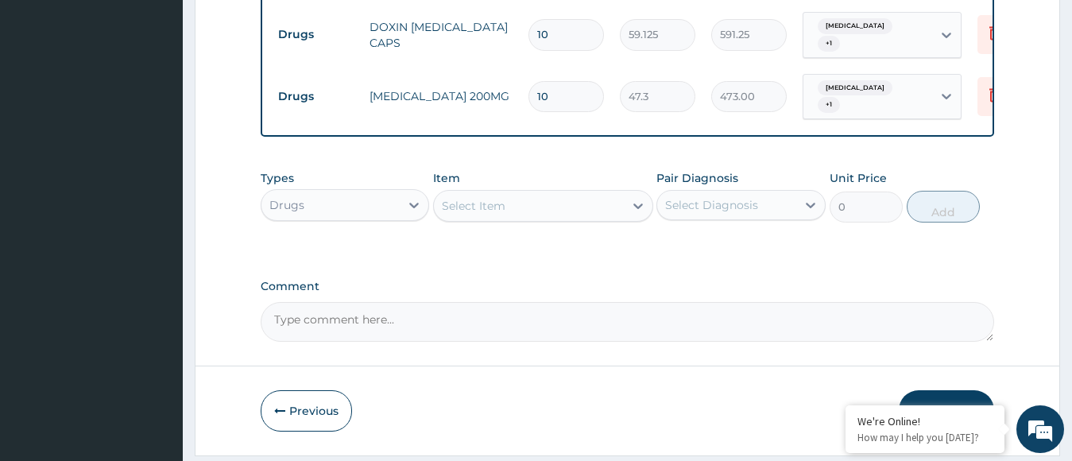
type input "0.00"
type input "20"
type input "946.00"
click at [531, 215] on div "Select Item" at bounding box center [529, 205] width 190 height 25
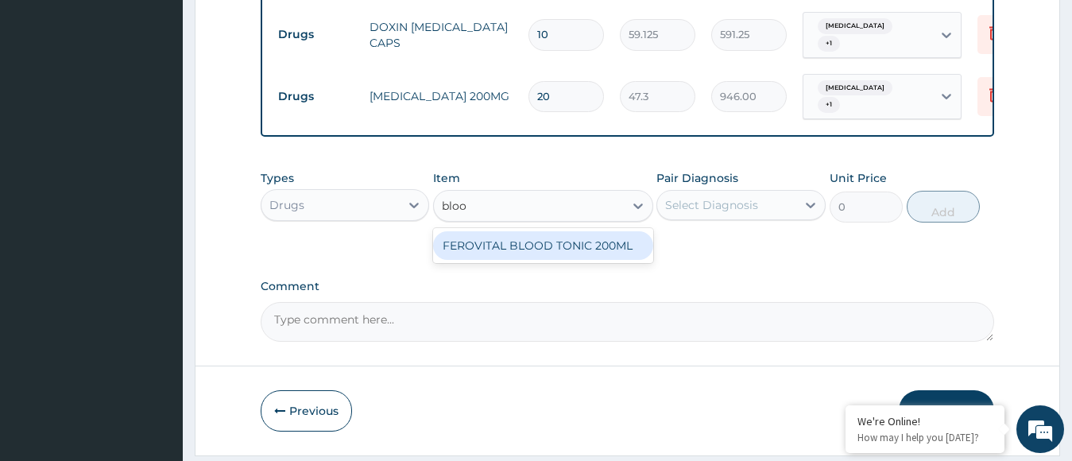
type input "blood"
type input "1182.5"
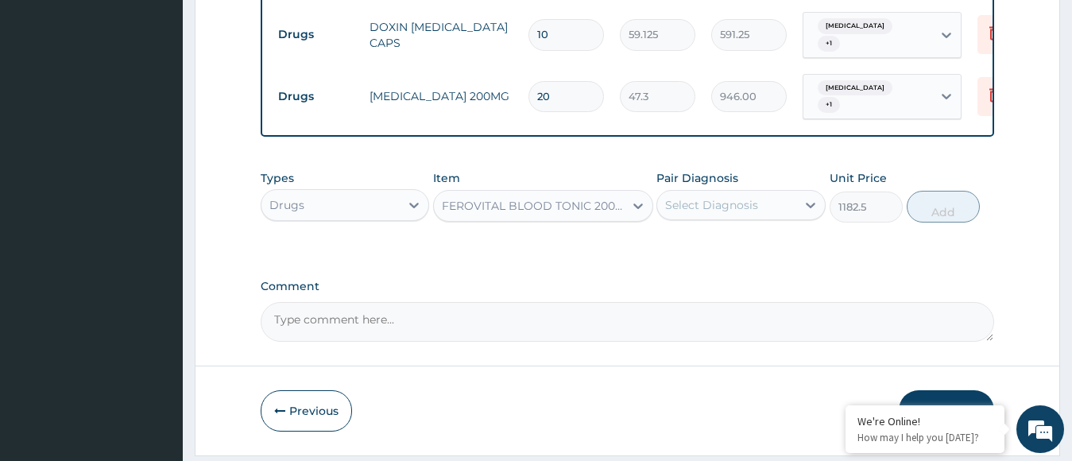
click at [709, 213] on div "Select Diagnosis" at bounding box center [711, 205] width 93 height 16
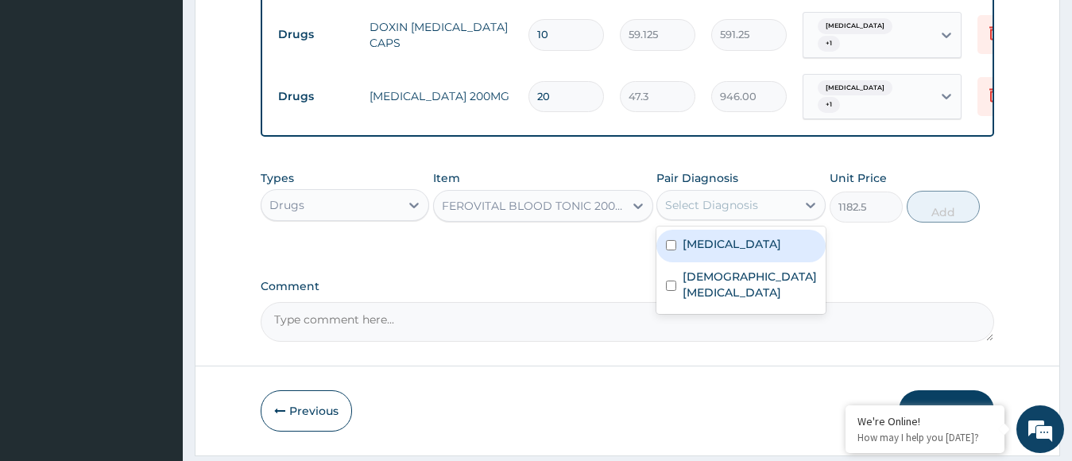
click at [706, 252] on label "Bacterial vaginosis" at bounding box center [732, 244] width 99 height 16
checkbox input "true"
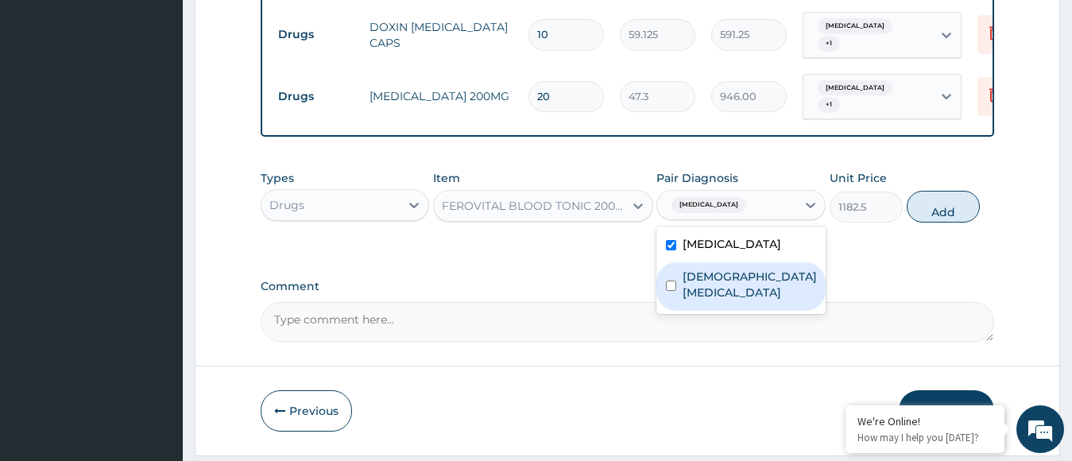
click at [704, 294] on label "Female pelvic inflammatory disease" at bounding box center [750, 285] width 134 height 32
checkbox input "true"
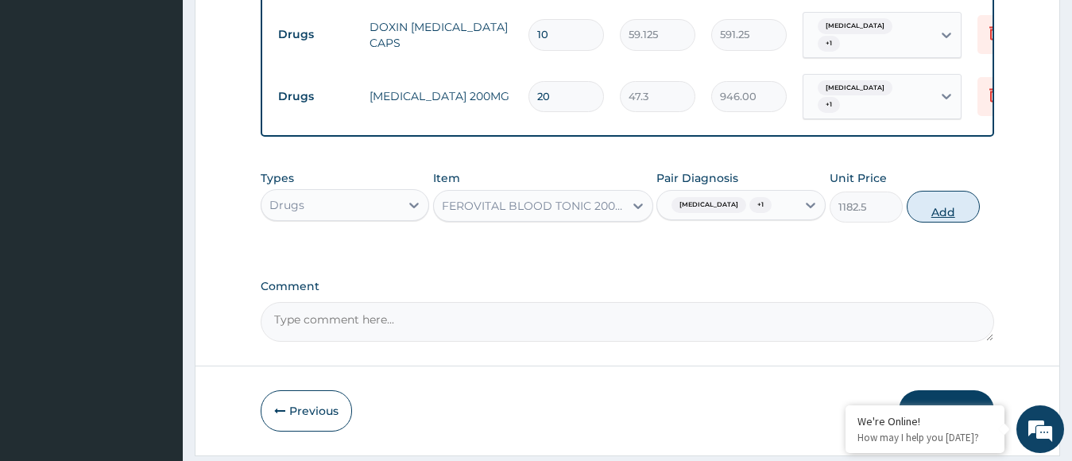
click at [915, 212] on button "Add" at bounding box center [943, 207] width 73 height 32
type input "0"
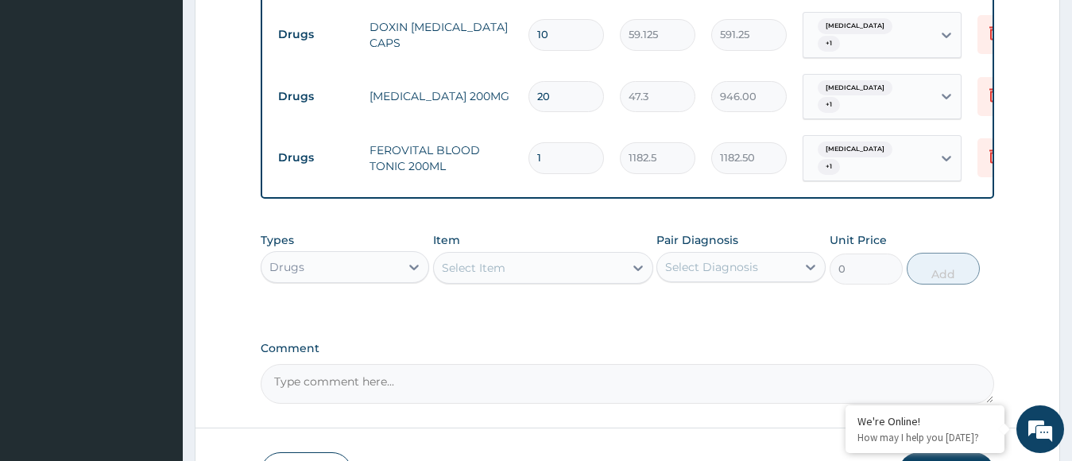
click at [616, 279] on div "Select Item" at bounding box center [529, 267] width 190 height 25
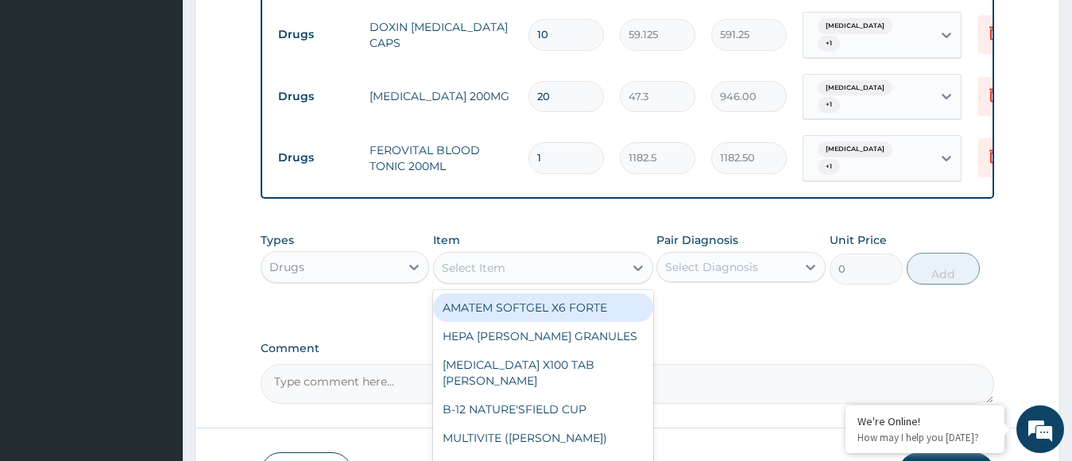
click at [719, 316] on div "Types Drugs Item option FEROVITAL BLOOD TONIC 200ML, selected. option AMATEM SO…" at bounding box center [628, 270] width 735 height 92
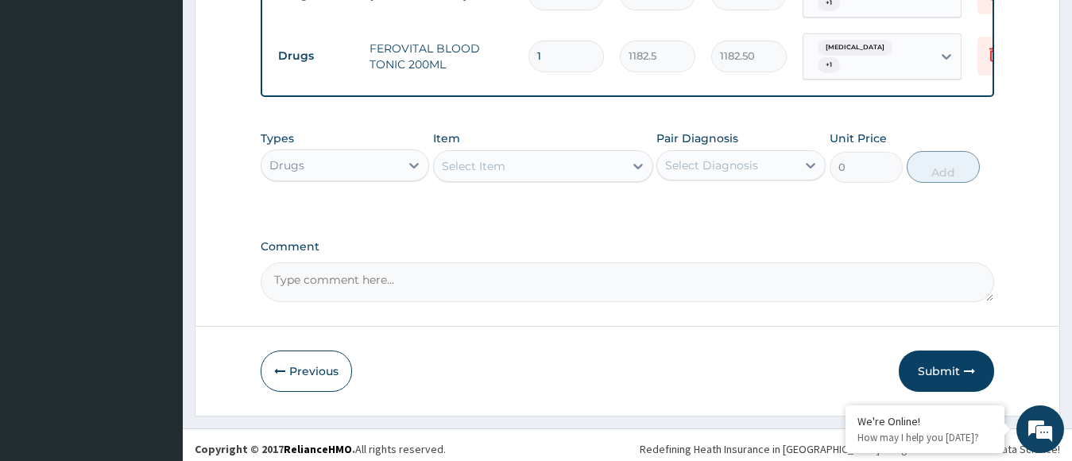
scroll to position [942, 0]
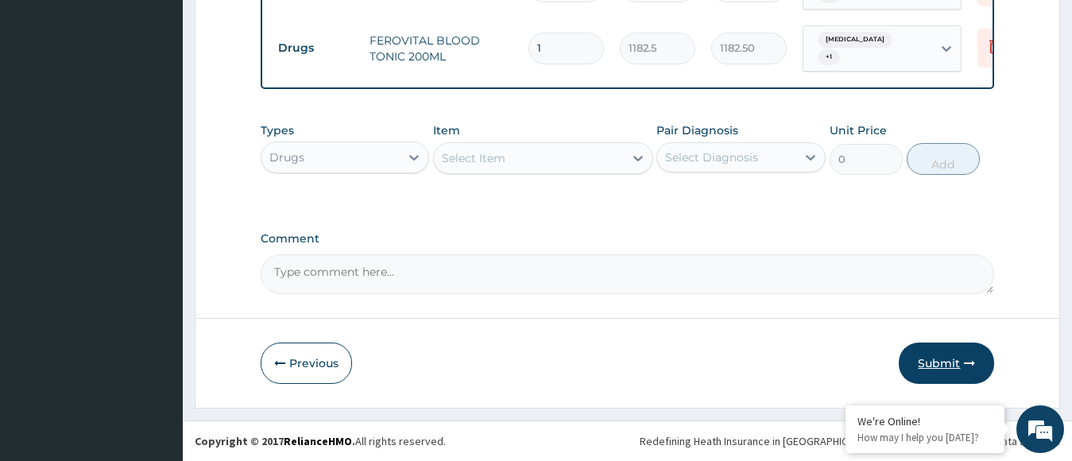
click at [957, 374] on button "Submit" at bounding box center [946, 363] width 95 height 41
